Goal: Check status: Check status

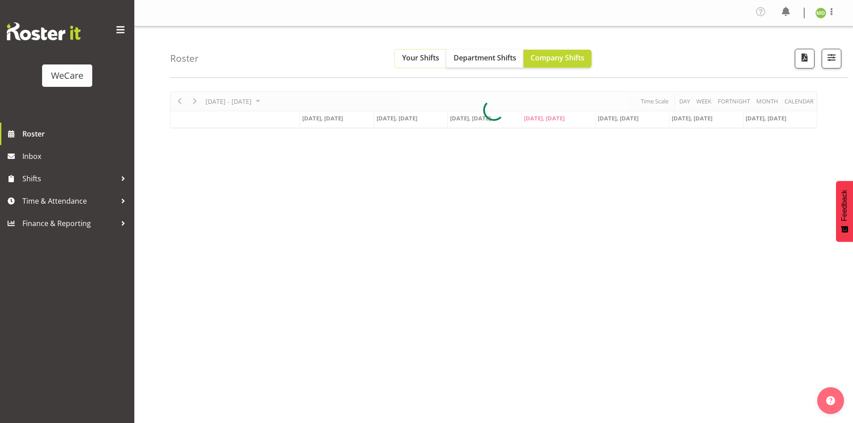
click at [438, 55] on span "Your Shifts" at bounding box center [420, 58] width 37 height 10
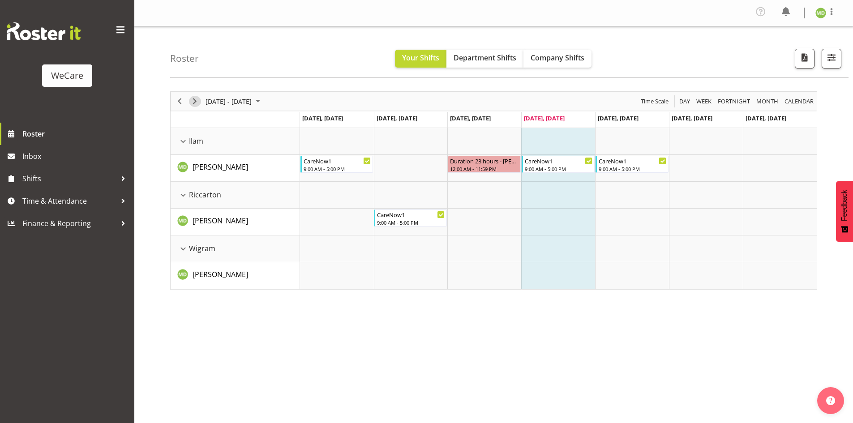
click at [195, 102] on span "Next" at bounding box center [194, 101] width 11 height 11
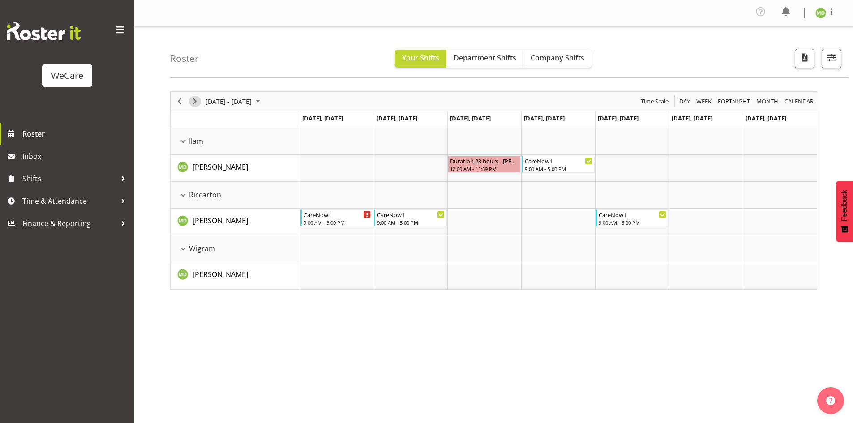
click at [195, 102] on span "Next" at bounding box center [194, 101] width 11 height 11
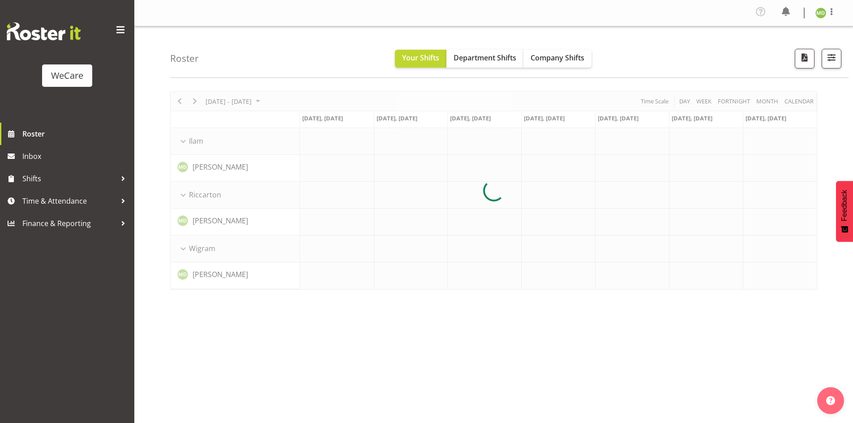
click at [181, 102] on div at bounding box center [493, 190] width 647 height 198
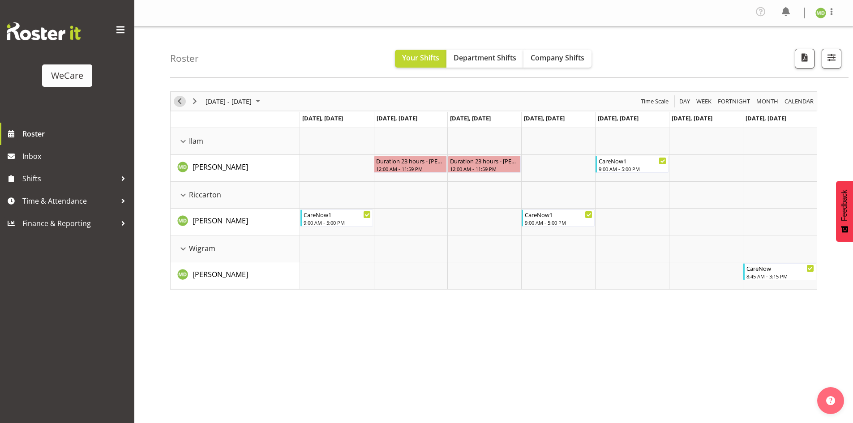
click at [181, 102] on span "Previous" at bounding box center [179, 101] width 11 height 11
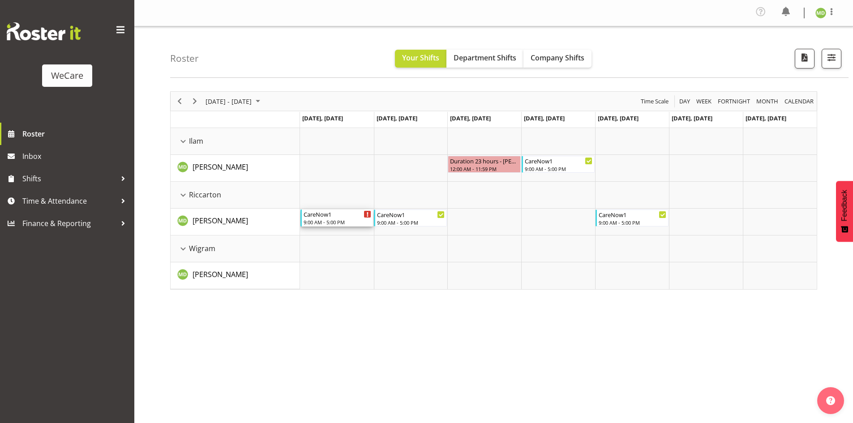
click at [369, 214] on div "Timeline Week of September 4, 2025" at bounding box center [367, 214] width 7 height 7
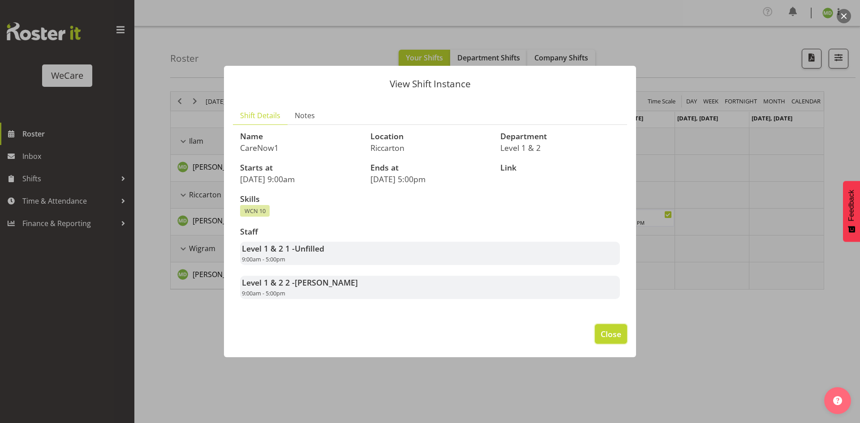
click at [609, 337] on span "Close" at bounding box center [611, 334] width 21 height 12
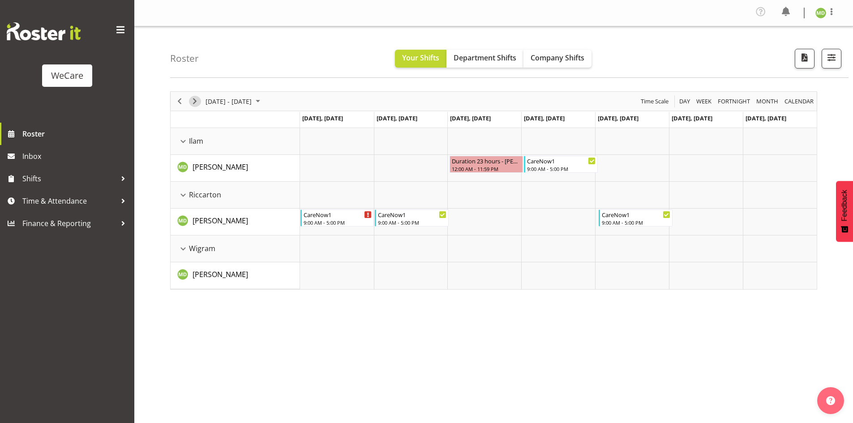
click at [195, 103] on span "Next" at bounding box center [194, 101] width 11 height 11
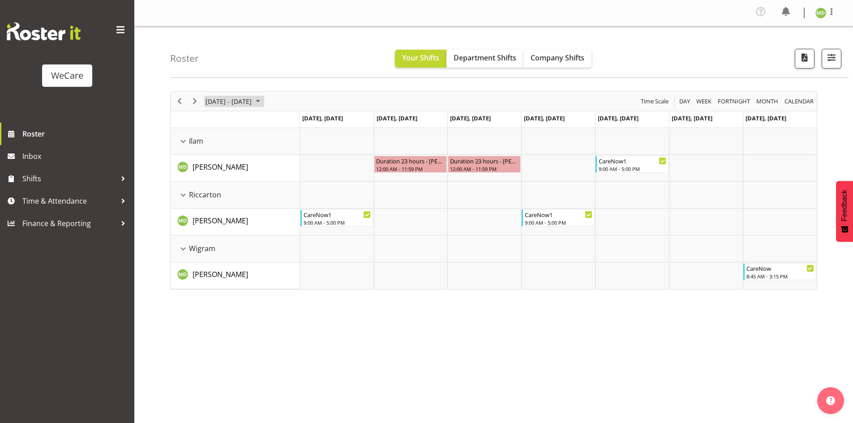
click at [215, 104] on span "[DATE] - [DATE]" at bounding box center [229, 101] width 48 height 11
click at [292, 233] on button "[DATE]" at bounding box center [292, 234] width 30 height 13
